Goal: Task Accomplishment & Management: Complete application form

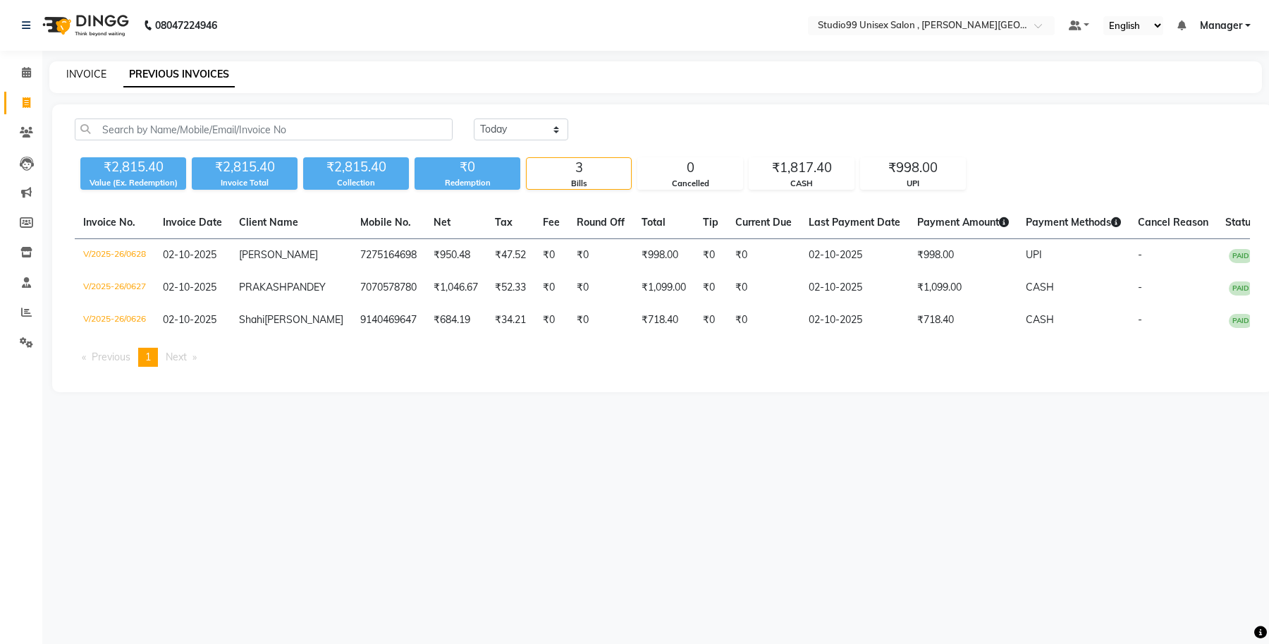
click at [80, 70] on link "INVOICE" at bounding box center [86, 74] width 40 height 13
select select "service"
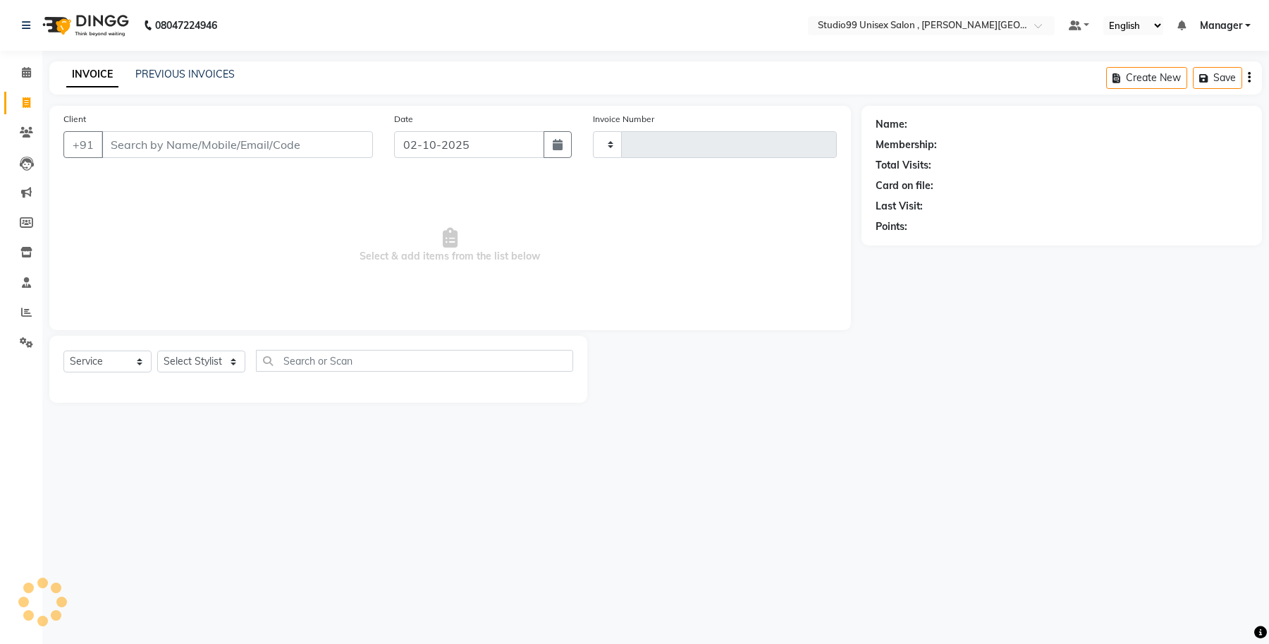
type input "0629"
select select "7699"
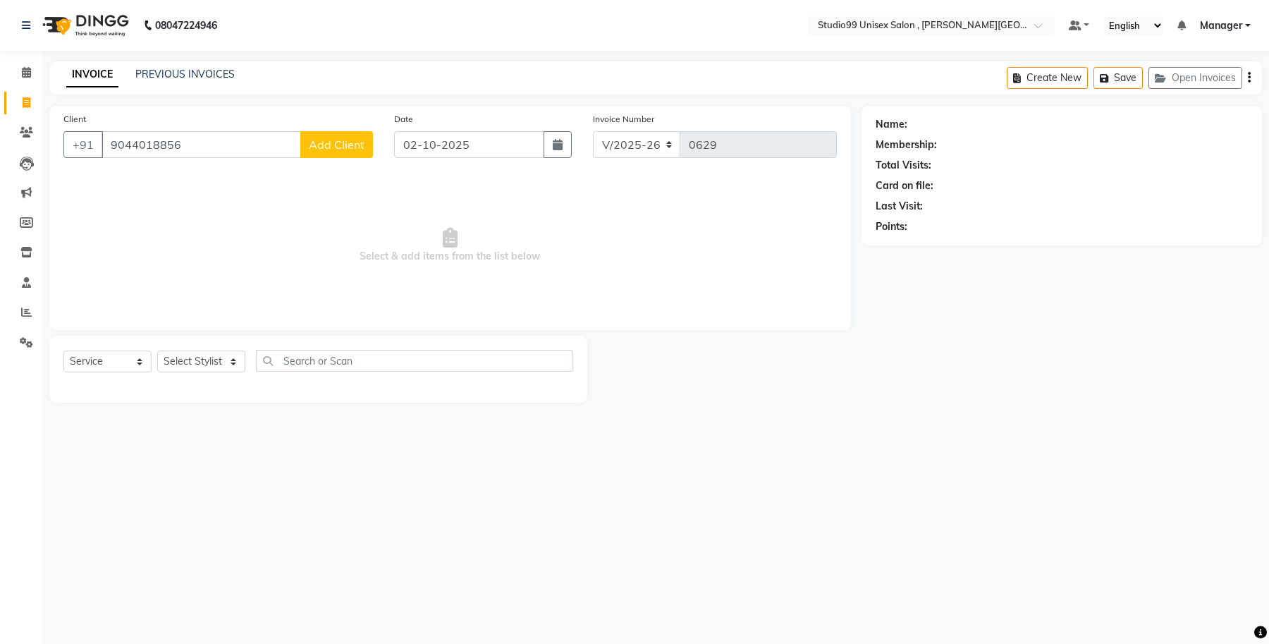
type input "9044018856"
click at [331, 145] on span "Add Client" at bounding box center [337, 144] width 56 height 14
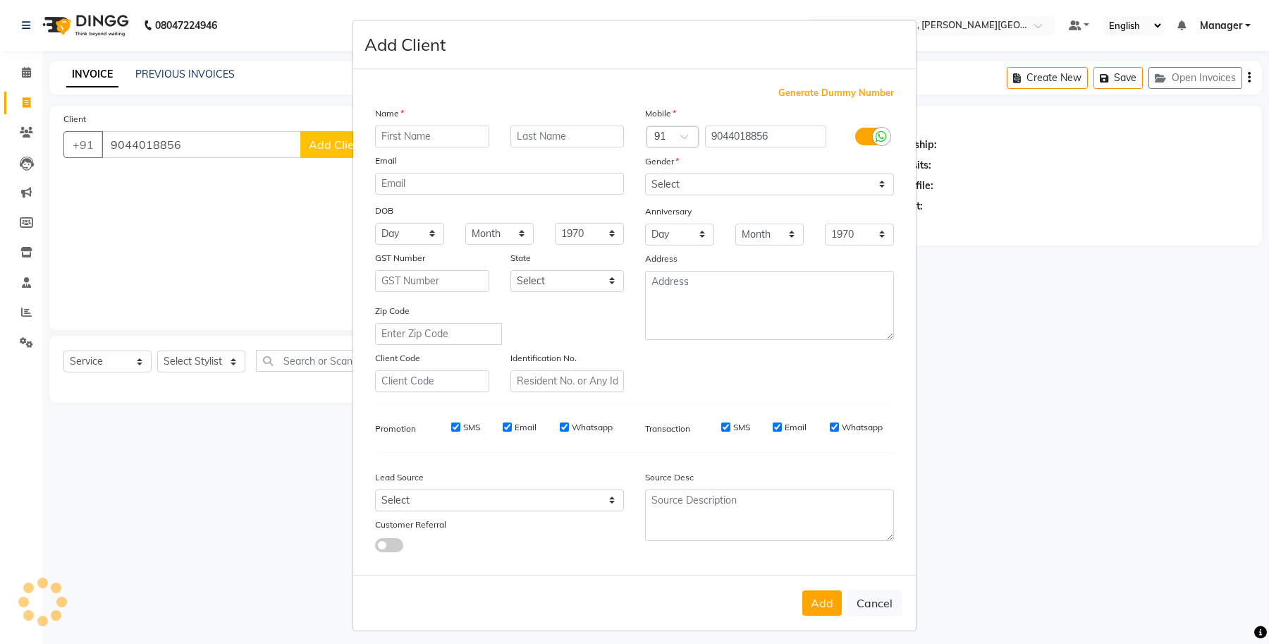
click at [465, 133] on input "text" at bounding box center [432, 136] width 114 height 22
type input "garima"
click at [527, 140] on input "text" at bounding box center [567, 136] width 114 height 22
type input ".."
click at [672, 180] on select "Select [DEMOGRAPHIC_DATA] [DEMOGRAPHIC_DATA] Other Prefer Not To Say" at bounding box center [769, 184] width 249 height 22
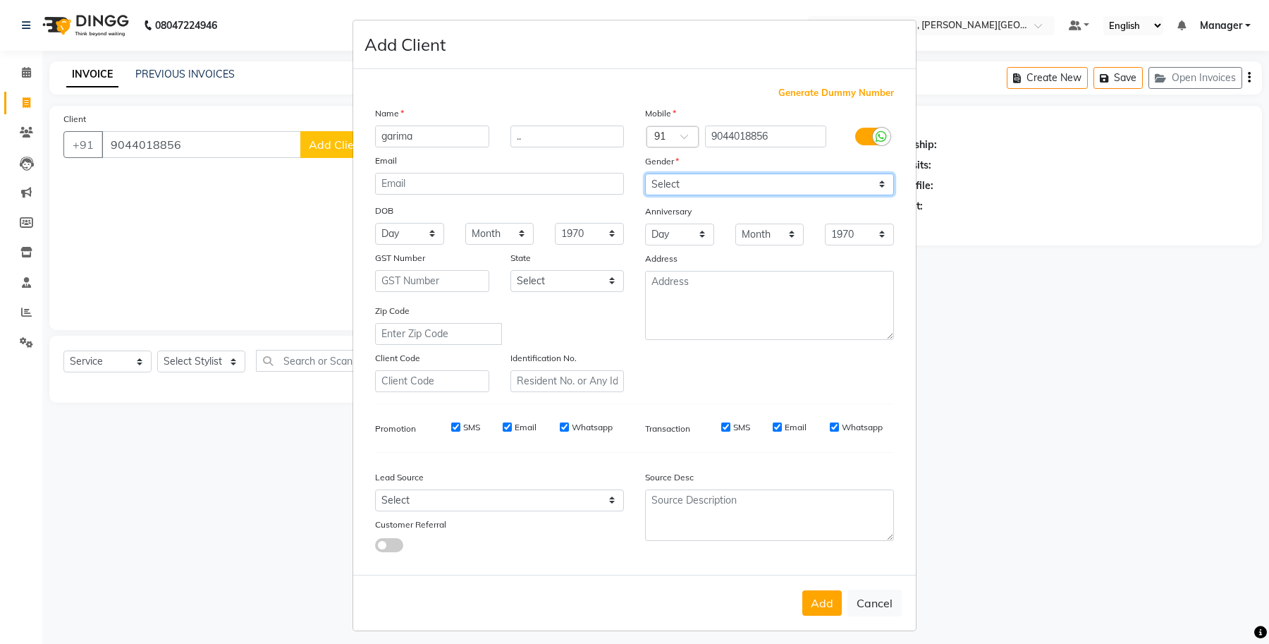
select select "[DEMOGRAPHIC_DATA]"
click at [645, 173] on select "Select [DEMOGRAPHIC_DATA] [DEMOGRAPHIC_DATA] Other Prefer Not To Say" at bounding box center [769, 184] width 249 height 22
click at [415, 238] on select "Day 01 02 03 04 05 06 07 08 09 10 11 12 13 14 15 16 17 18 19 20 21 22 23 24 25 …" at bounding box center [409, 234] width 69 height 22
select select "15"
click at [375, 223] on select "Day 01 02 03 04 05 06 07 08 09 10 11 12 13 14 15 16 17 18 19 20 21 22 23 24 25 …" at bounding box center [409, 234] width 69 height 22
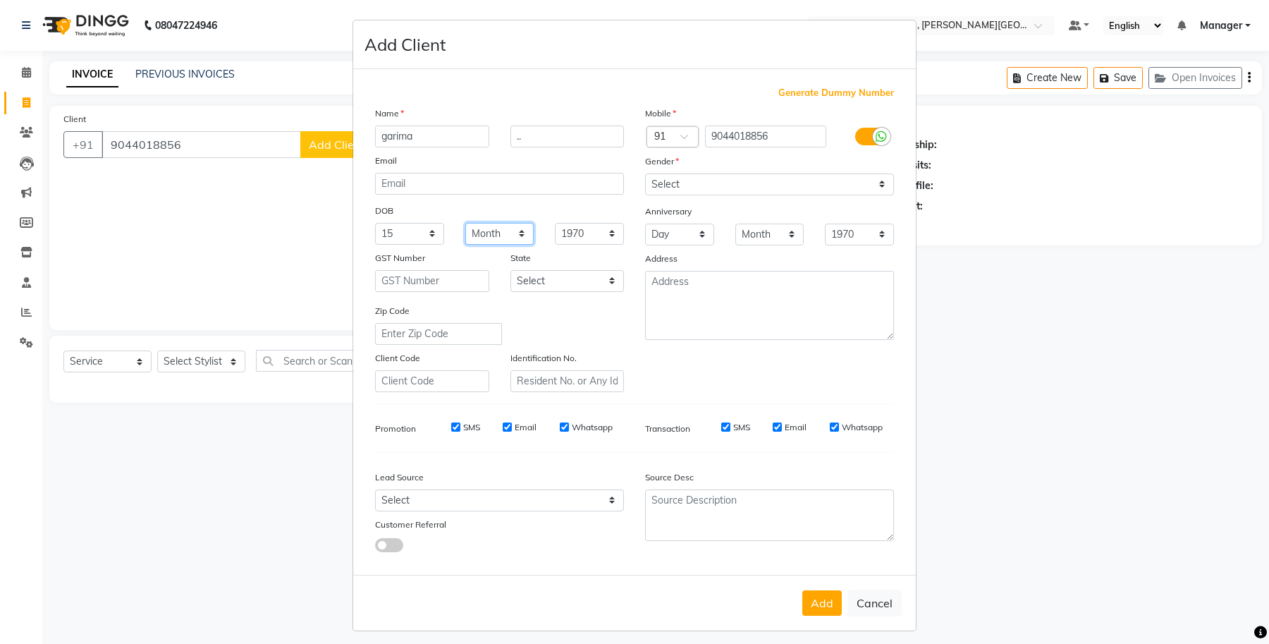
click at [515, 240] on select "Month January February March April May June July August September October Novem…" at bounding box center [499, 234] width 69 height 22
select select "07"
click at [465, 223] on select "Month January February March April May June July August September October Novem…" at bounding box center [499, 234] width 69 height 22
click at [576, 226] on select "1940 1941 1942 1943 1944 1945 1946 1947 1948 1949 1950 1951 1952 1953 1954 1955…" at bounding box center [589, 234] width 69 height 22
select select "1980"
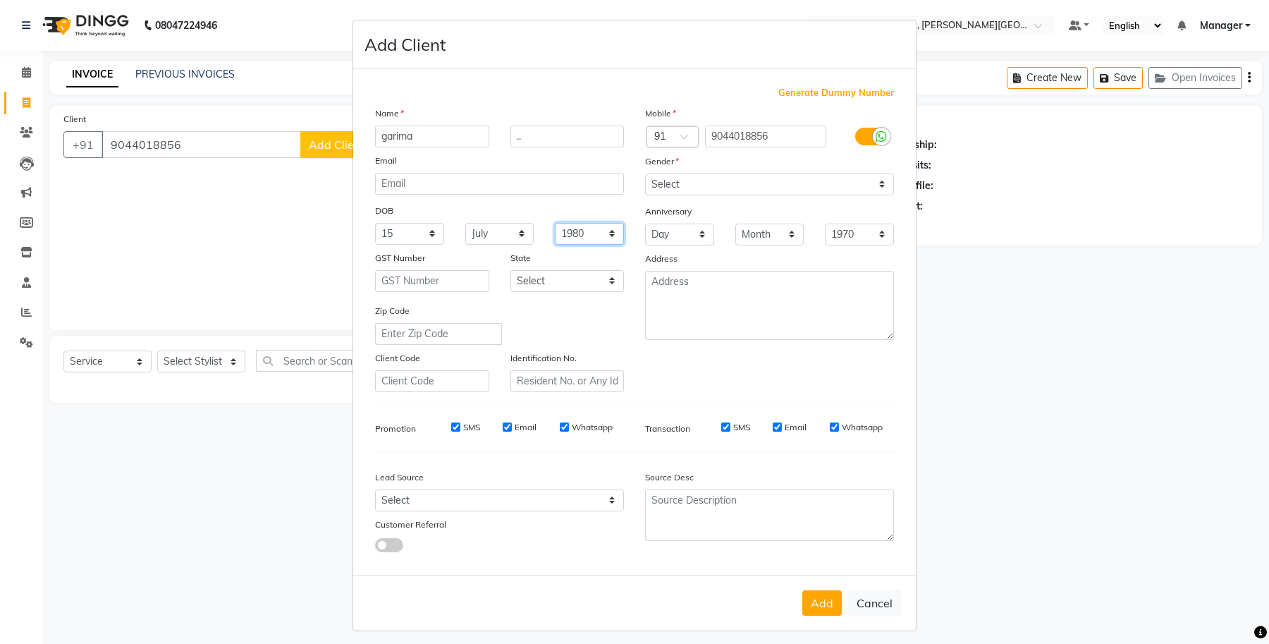
click at [555, 223] on select "1940 1941 1942 1943 1944 1945 1946 1947 1948 1949 1950 1951 1952 1953 1954 1955…" at bounding box center [589, 234] width 69 height 22
click at [816, 600] on button "Add" at bounding box center [821, 602] width 39 height 25
select select
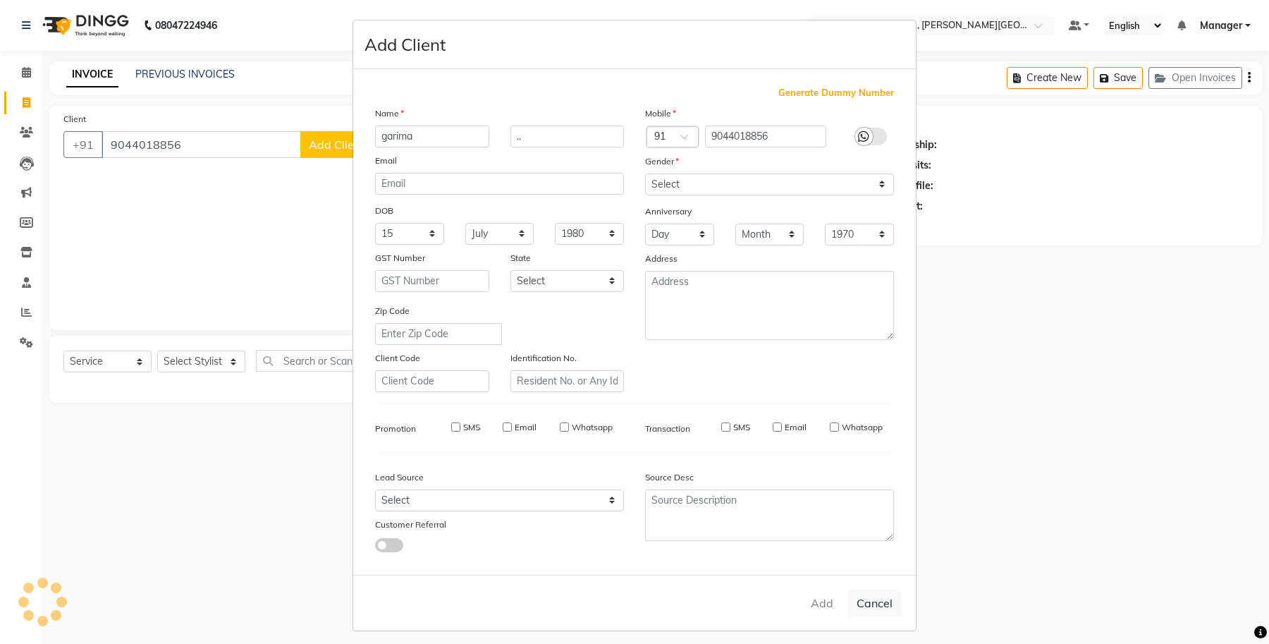
select select
checkbox input "false"
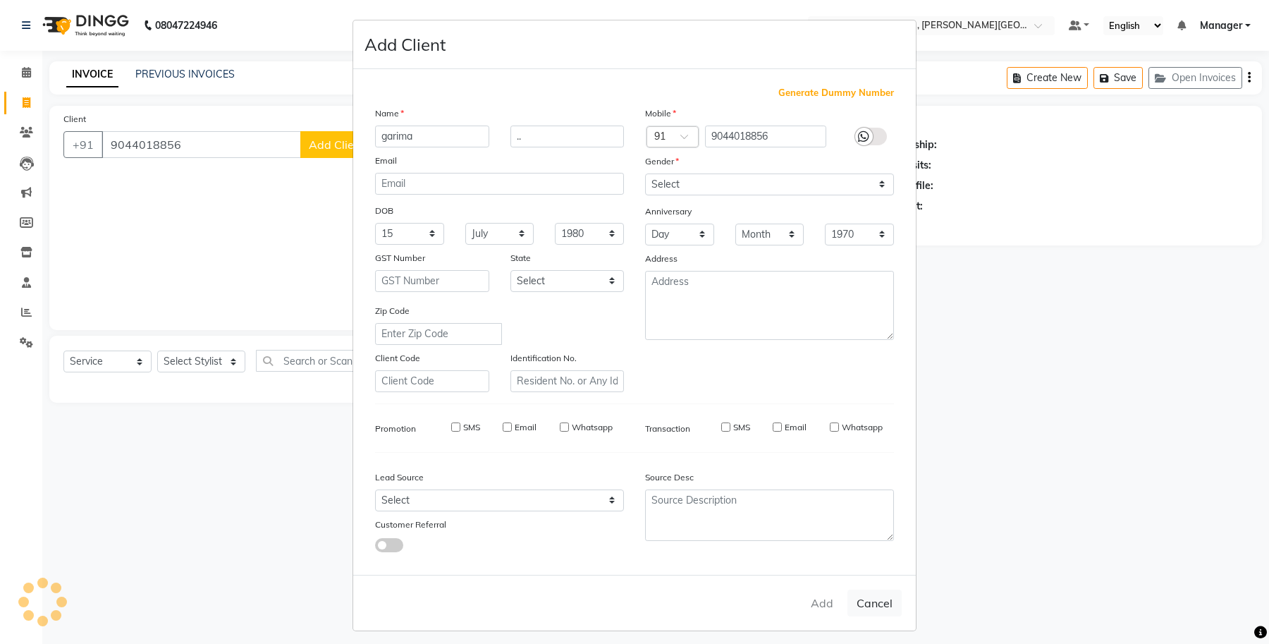
checkbox input "false"
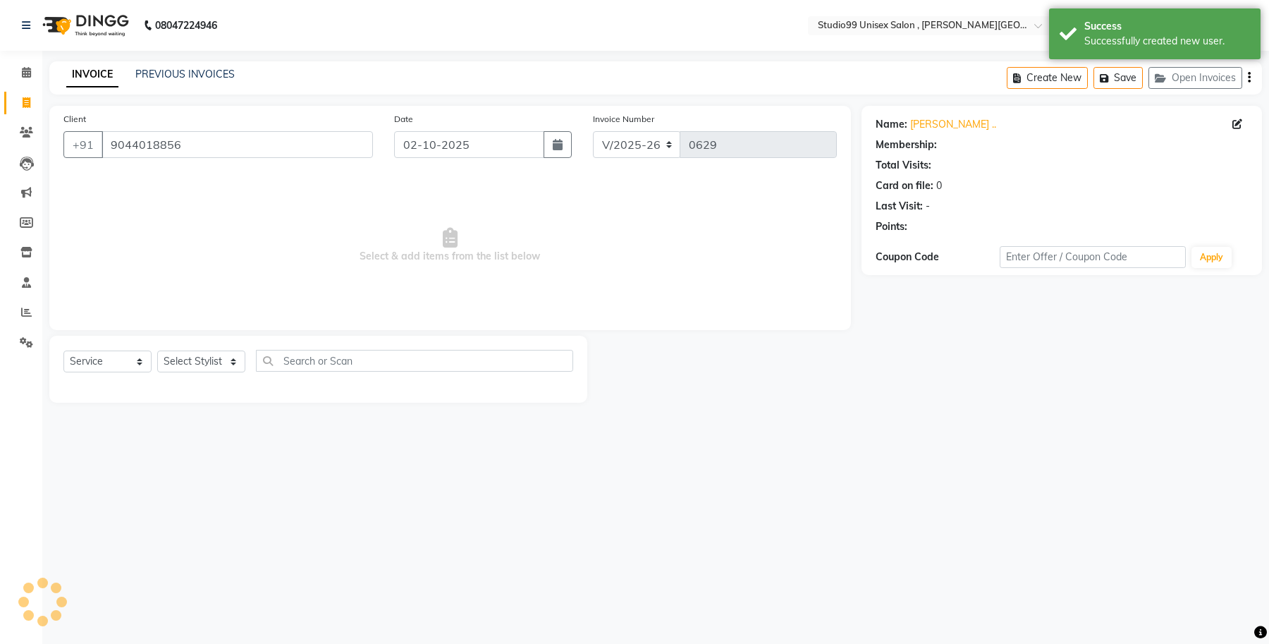
select select "1: Object"
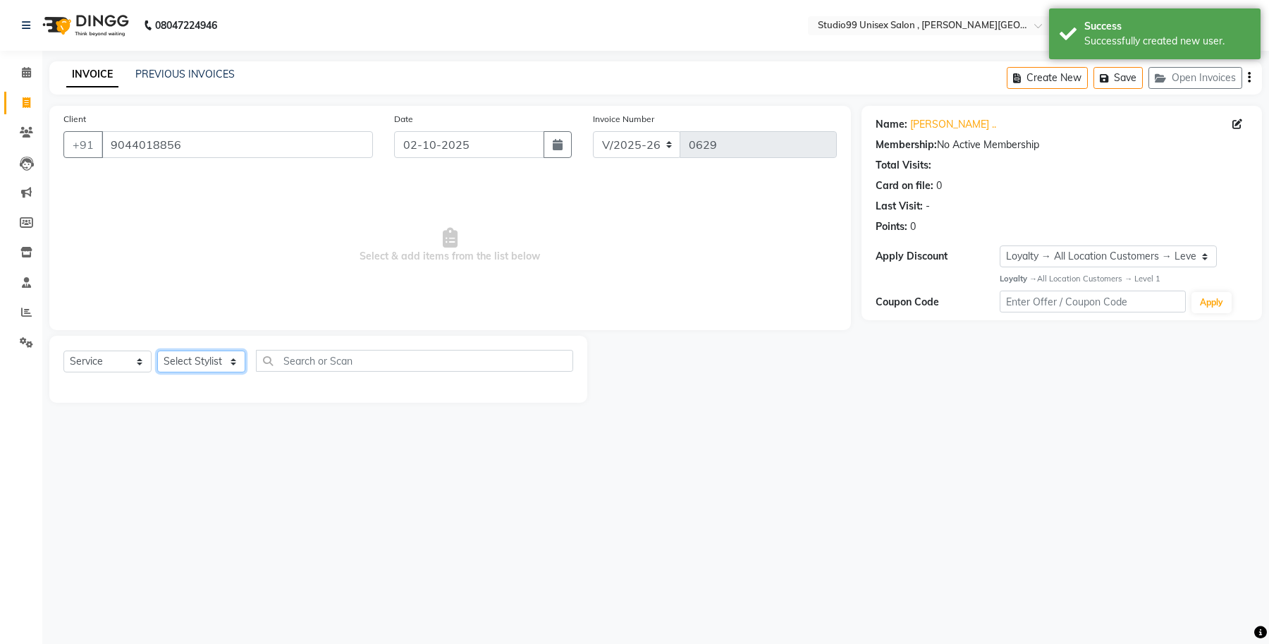
click at [237, 362] on select "Select Stylist [PERSON_NAME] [PERSON_NAME] [PERSON_NAME] Manager [PERSON_NAME]" at bounding box center [201, 361] width 88 height 22
select select "69098"
click at [157, 350] on select "Select Stylist [PERSON_NAME] [PERSON_NAME] [PERSON_NAME] Manager [PERSON_NAME]" at bounding box center [201, 361] width 88 height 22
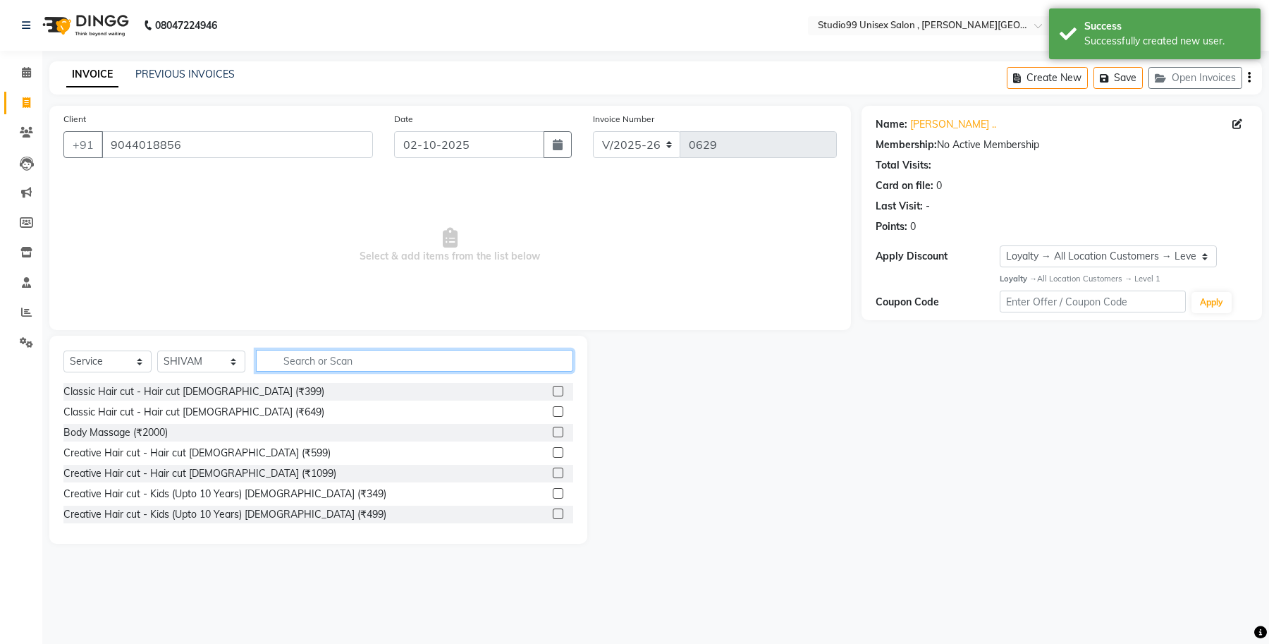
click at [360, 367] on input "text" at bounding box center [414, 361] width 317 height 22
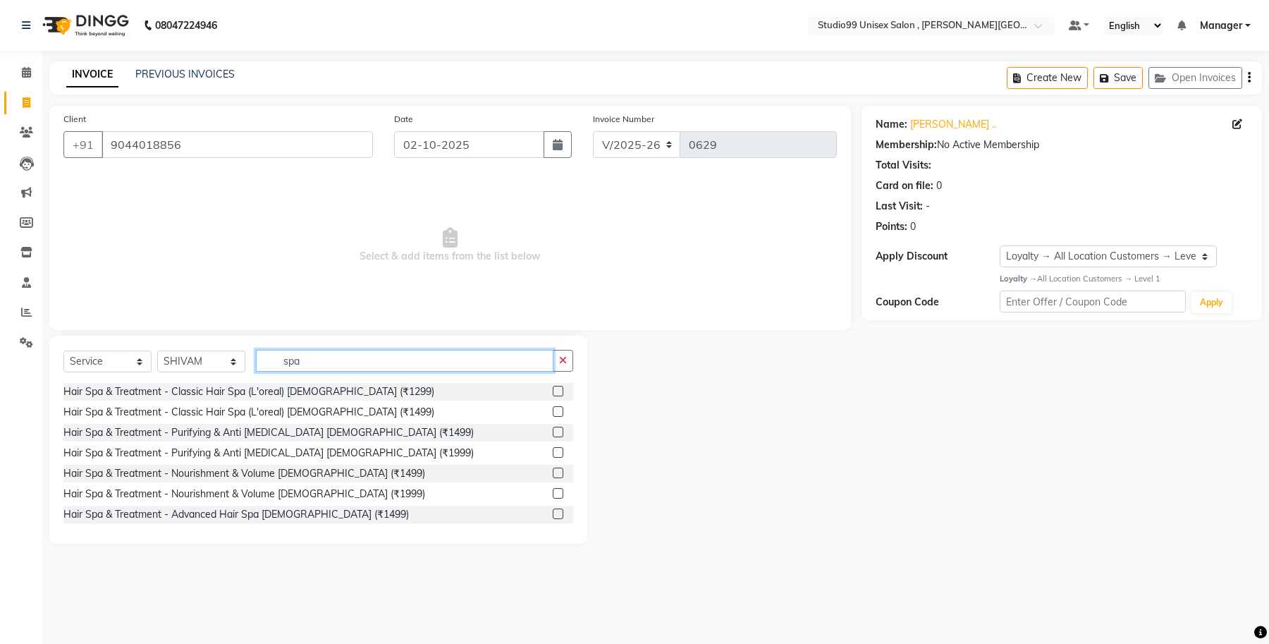
type input "spa"
click at [553, 416] on label at bounding box center [558, 411] width 11 height 11
click at [553, 416] on input "checkbox" at bounding box center [557, 411] width 9 height 9
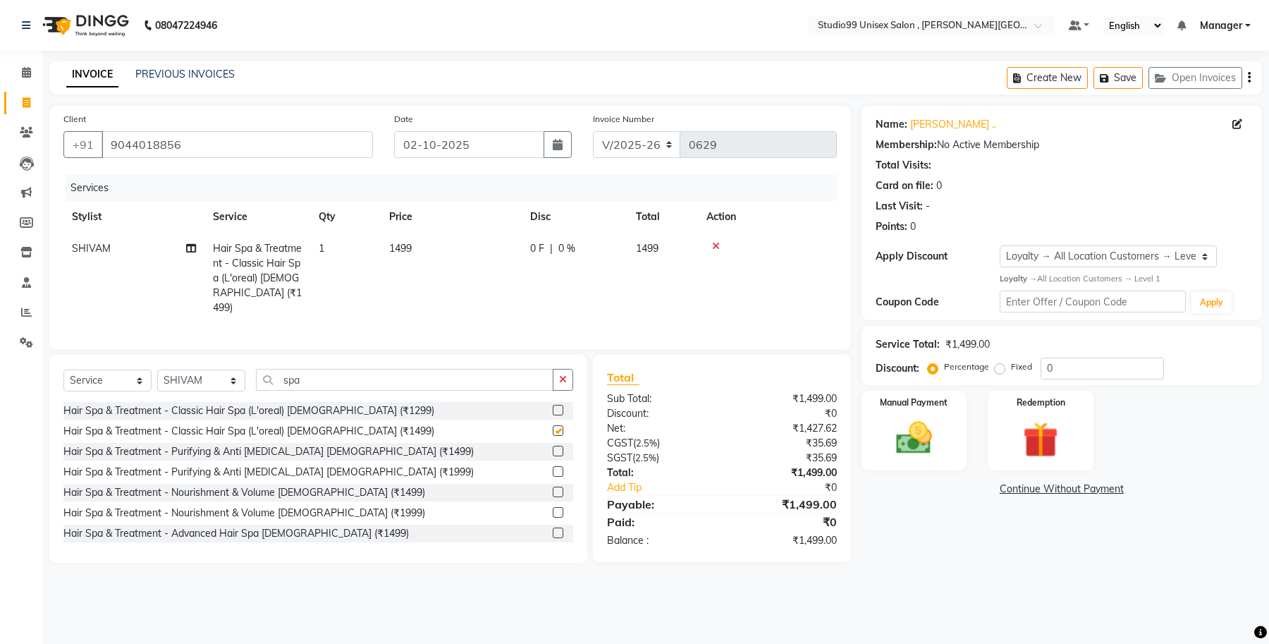
checkbox input "false"
click at [1058, 372] on input "0" at bounding box center [1102, 368] width 123 height 22
type input "25"
click at [907, 448] on img at bounding box center [914, 438] width 60 height 43
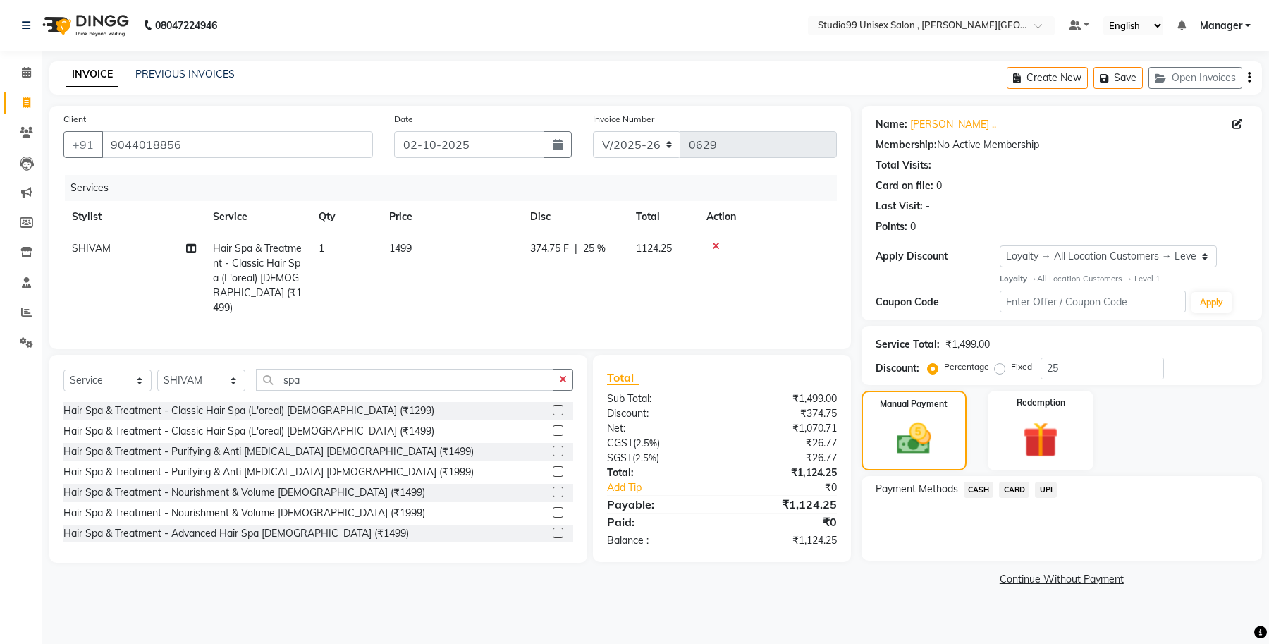
click at [1051, 485] on span "UPI" at bounding box center [1046, 489] width 22 height 16
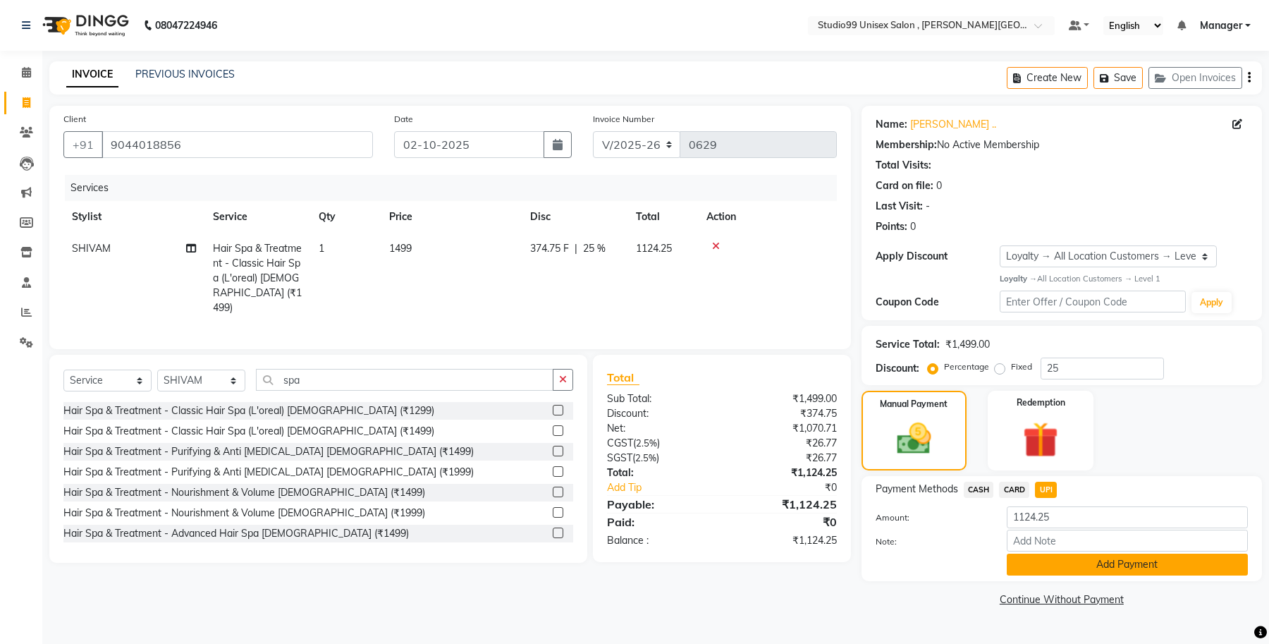
click at [1116, 566] on button "Add Payment" at bounding box center [1127, 564] width 241 height 22
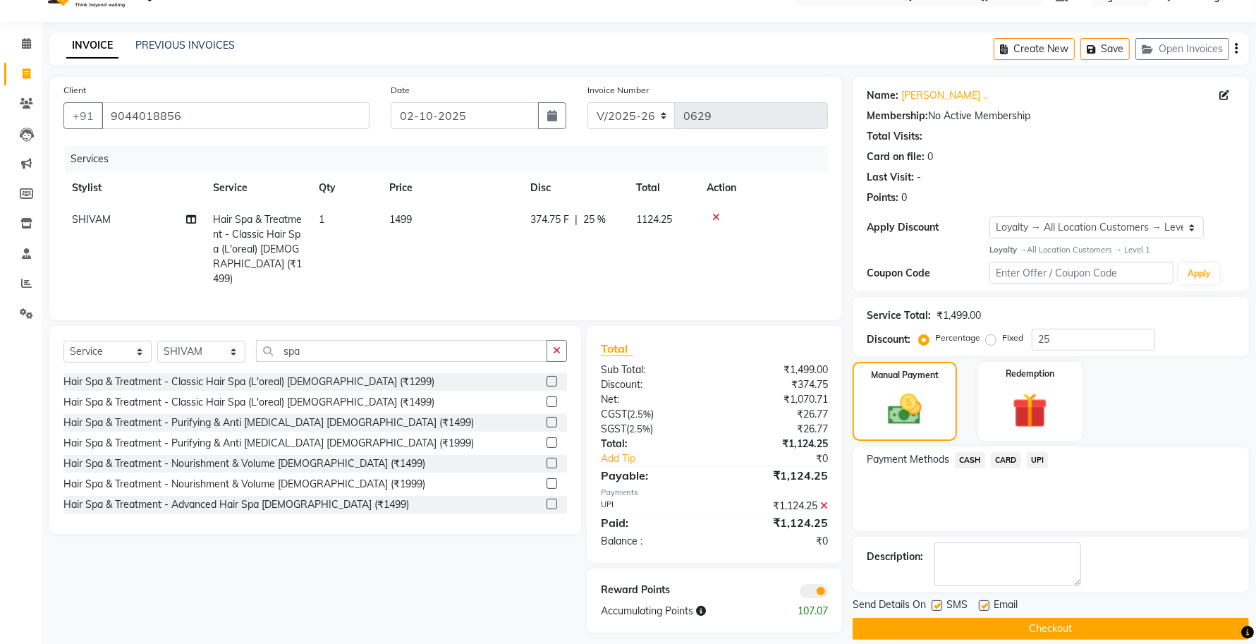
scroll to position [46, 0]
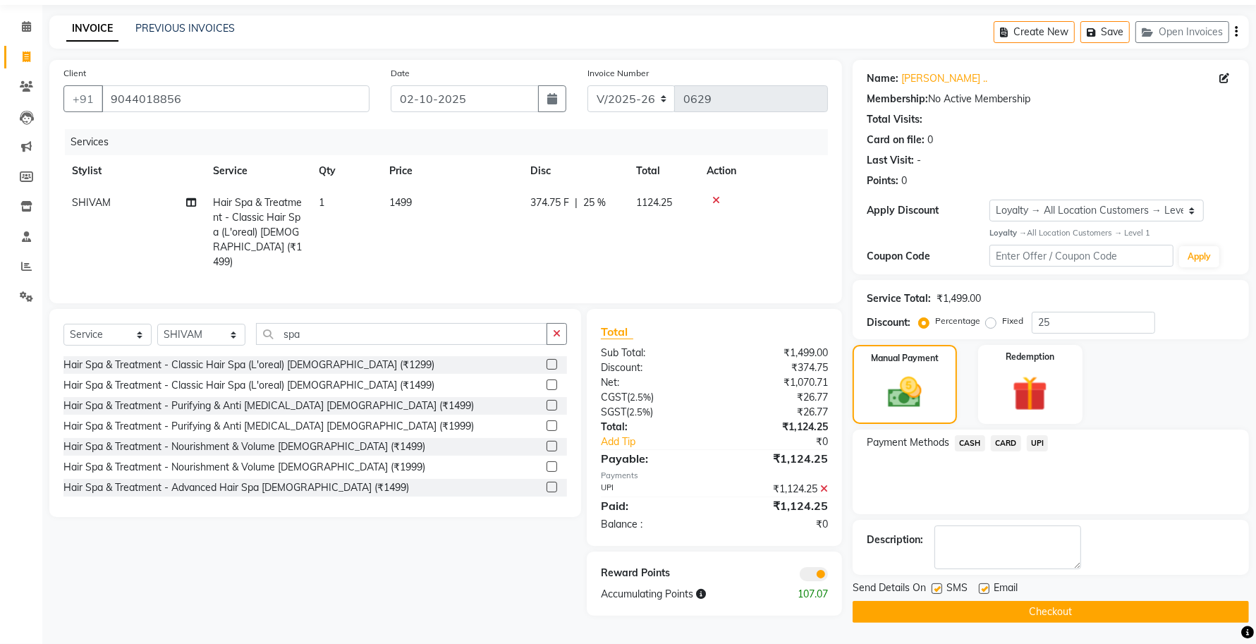
click at [811, 576] on span at bounding box center [813, 574] width 28 height 14
click at [828, 576] on input "checkbox" at bounding box center [828, 576] width 0 height 0
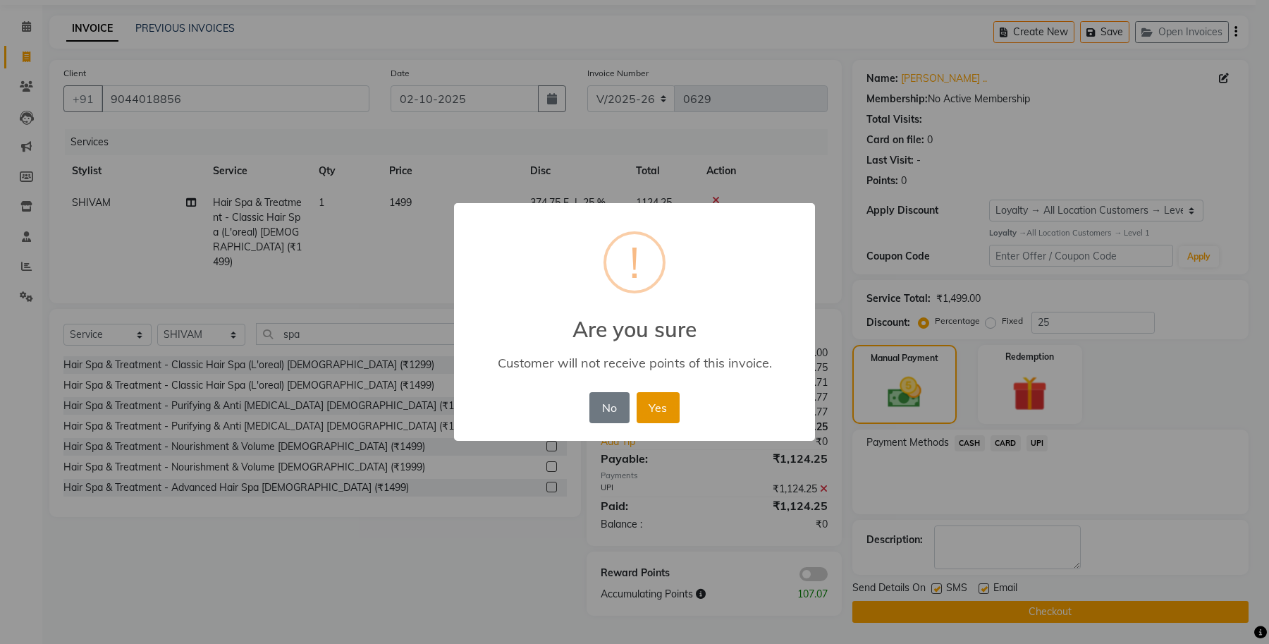
click at [661, 410] on button "Yes" at bounding box center [658, 407] width 43 height 31
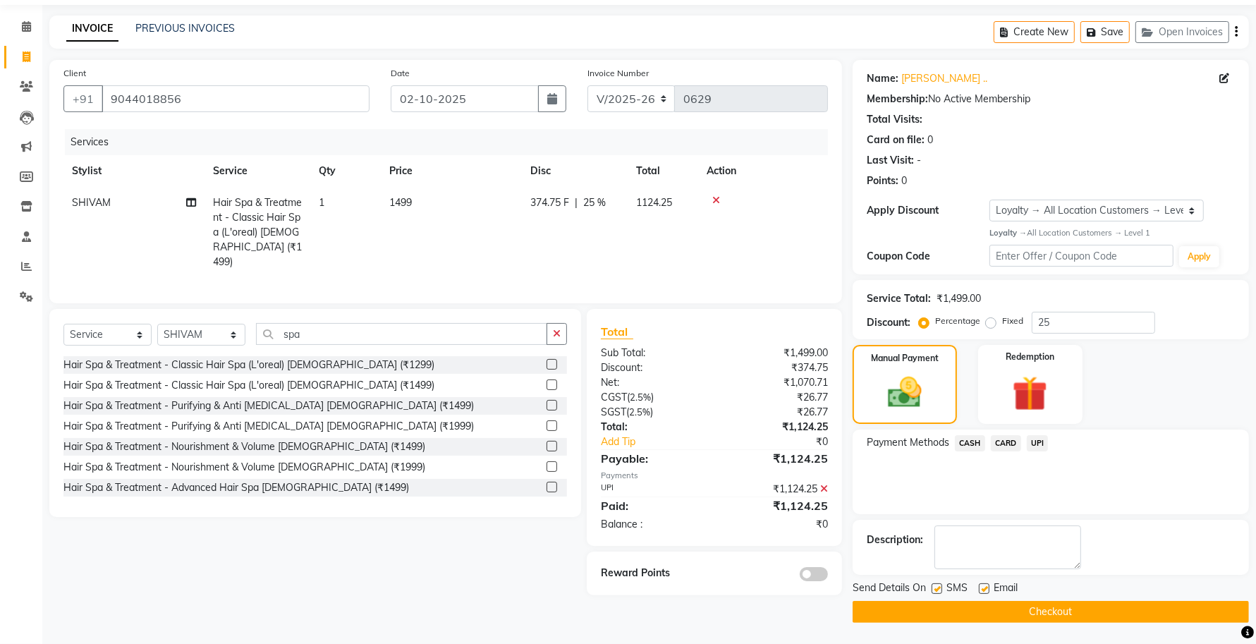
click at [1021, 615] on button "Checkout" at bounding box center [1050, 612] width 396 height 22
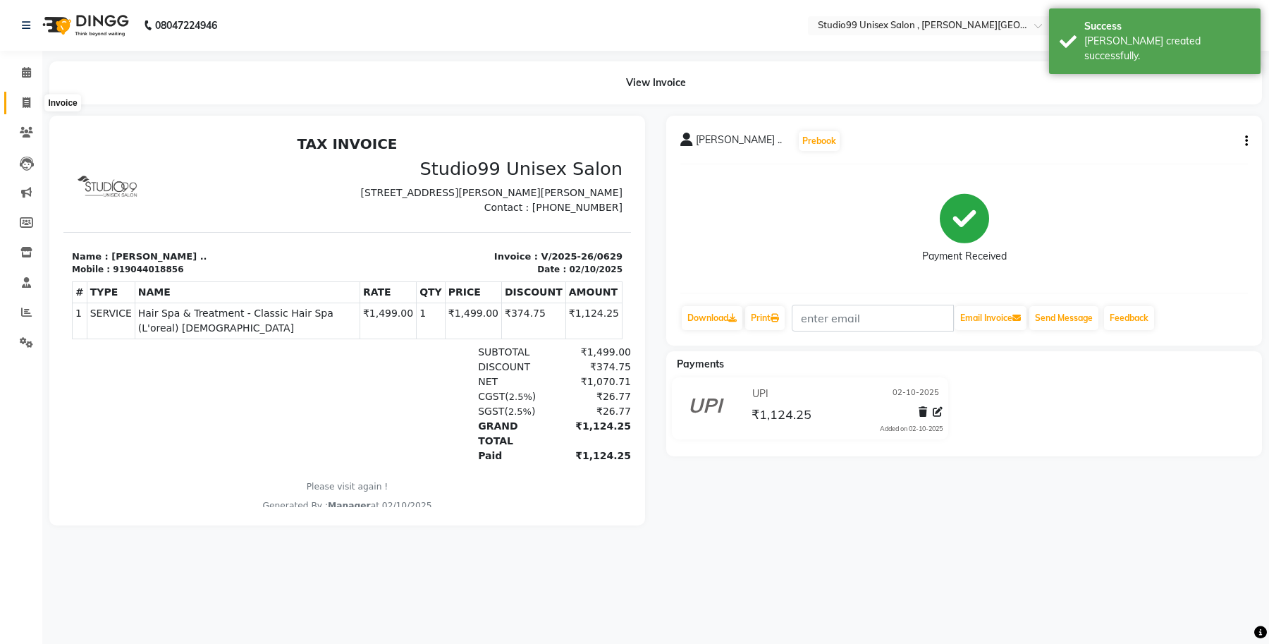
click at [25, 102] on icon at bounding box center [27, 102] width 8 height 11
select select "7699"
select select "service"
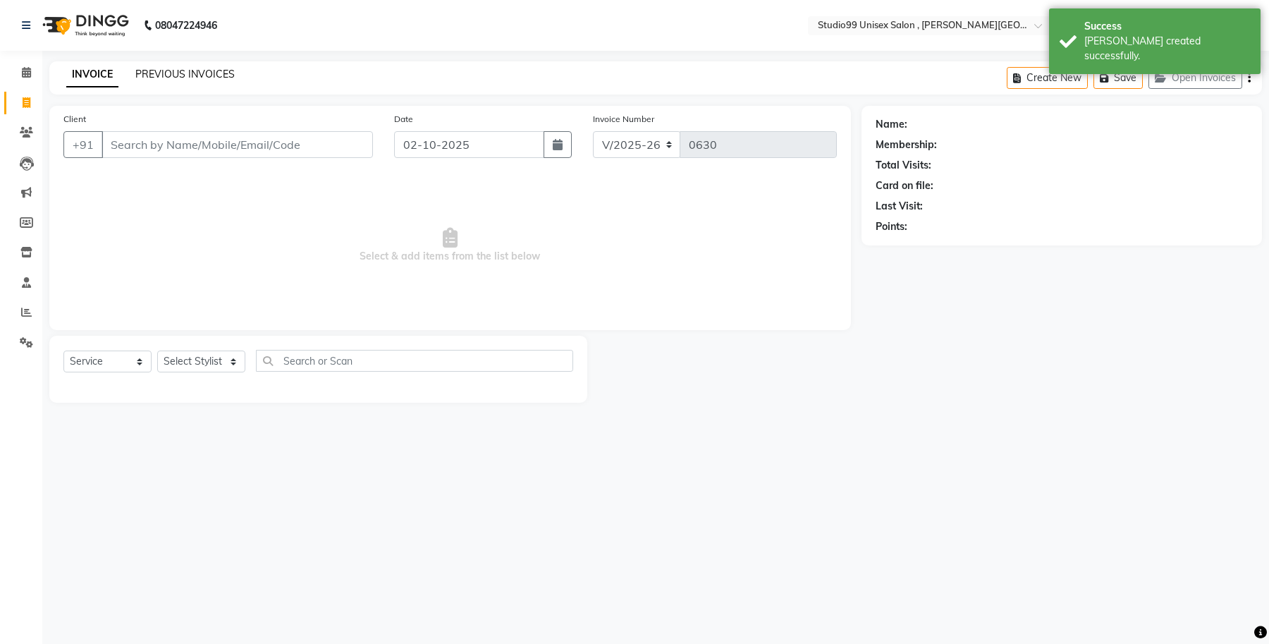
click at [220, 68] on link "PREVIOUS INVOICES" at bounding box center [184, 74] width 99 height 13
